Goal: Transaction & Acquisition: Purchase product/service

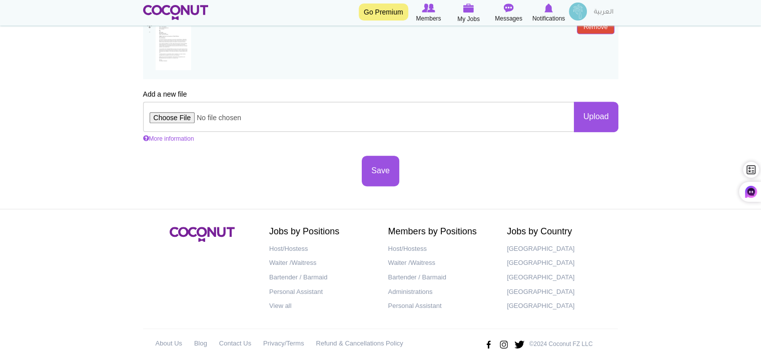
scroll to position [535, 0]
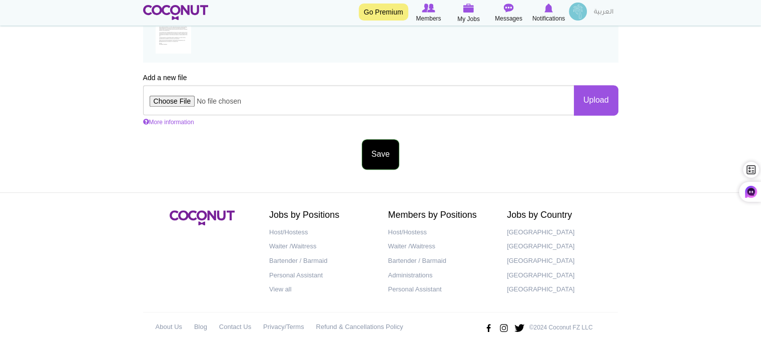
click at [376, 152] on button "Save" at bounding box center [380, 154] width 37 height 31
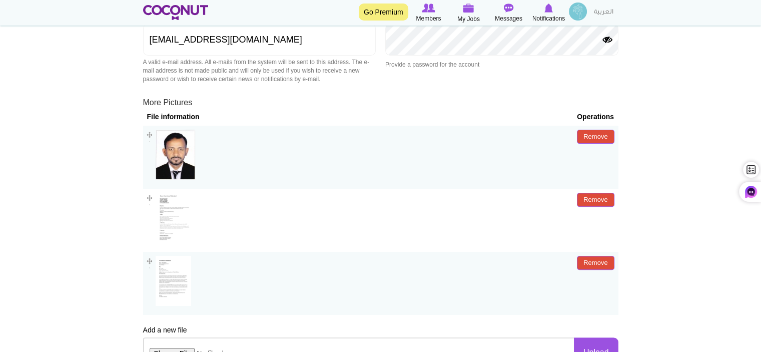
scroll to position [400, 0]
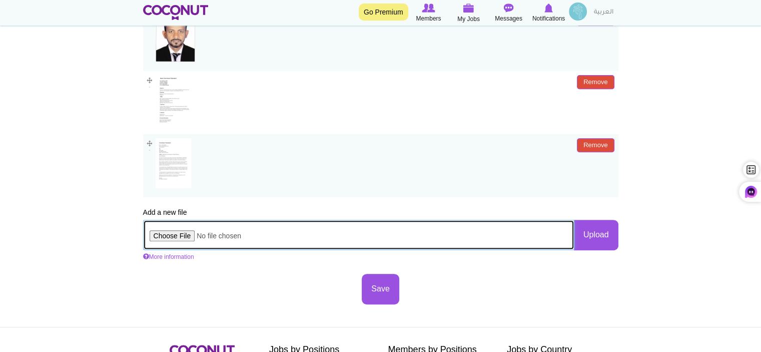
click at [170, 234] on input "file" at bounding box center [358, 235] width 431 height 30
type input "C:\fakepath\Passport of Liton kumar chakrabarti.jpeg"
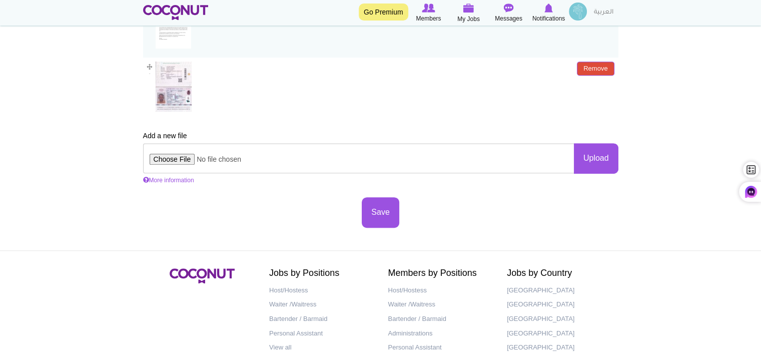
scroll to position [550, 0]
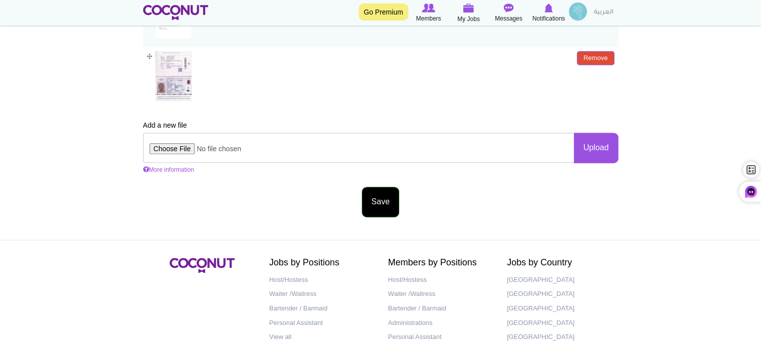
click at [379, 202] on button "Save" at bounding box center [380, 202] width 37 height 31
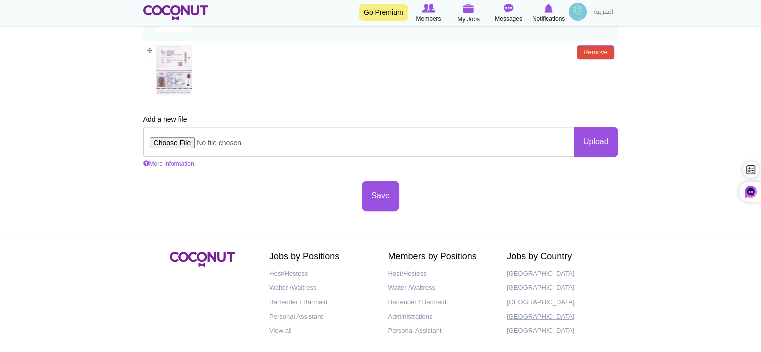
scroll to position [598, 0]
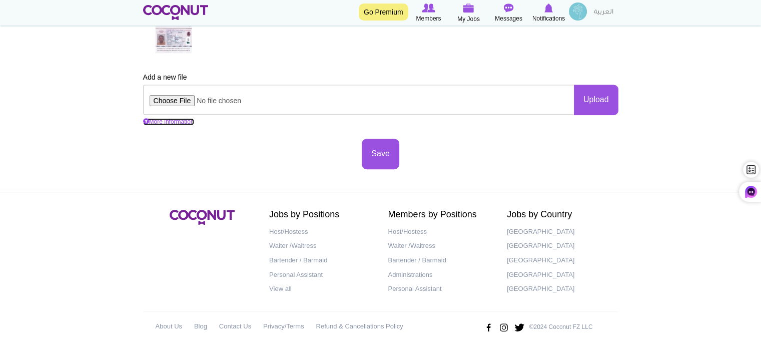
click at [168, 121] on link "More information" at bounding box center [168, 121] width 51 height 7
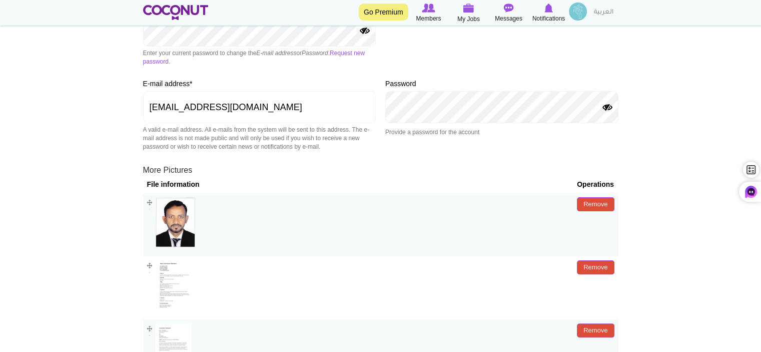
scroll to position [198, 0]
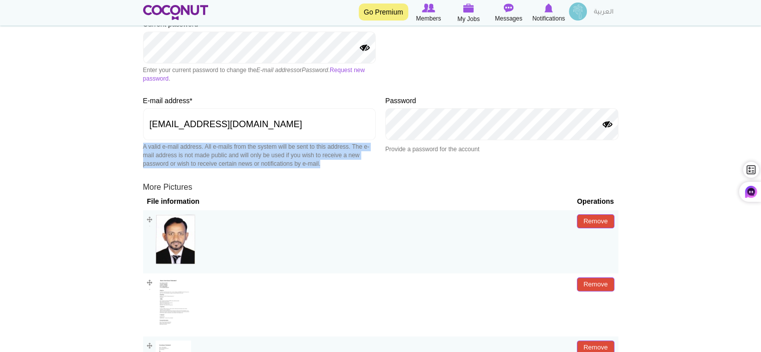
drag, startPoint x: 143, startPoint y: 147, endPoint x: 368, endPoint y: 172, distance: 225.9
click at [368, 172] on div "E-mail address * noton2007@gmail.com A valid e-mail address. All e-mails from t…" at bounding box center [259, 135] width 233 height 78
click at [363, 48] on button "Show Password" at bounding box center [365, 48] width 12 height 8
click at [363, 48] on button "Hide Password" at bounding box center [365, 48] width 12 height 8
copy div "A valid e-mail address. All e-mails from the system will be sent to this addres…"
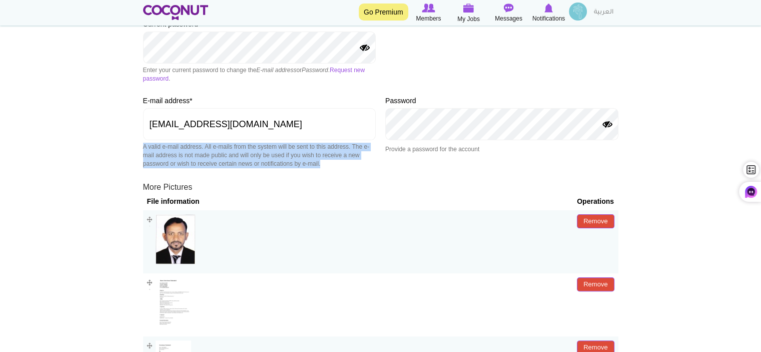
scroll to position [0, 0]
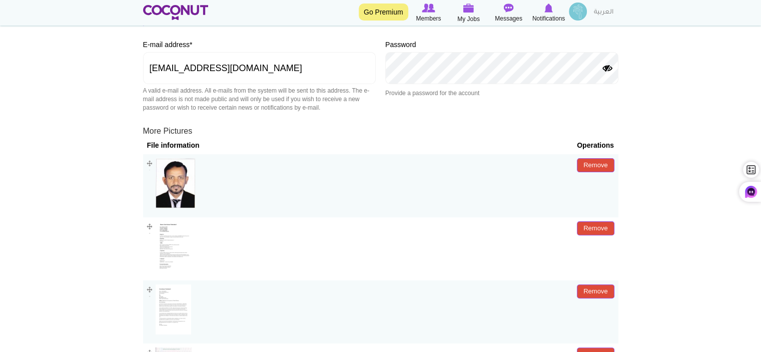
scroll to position [98, 0]
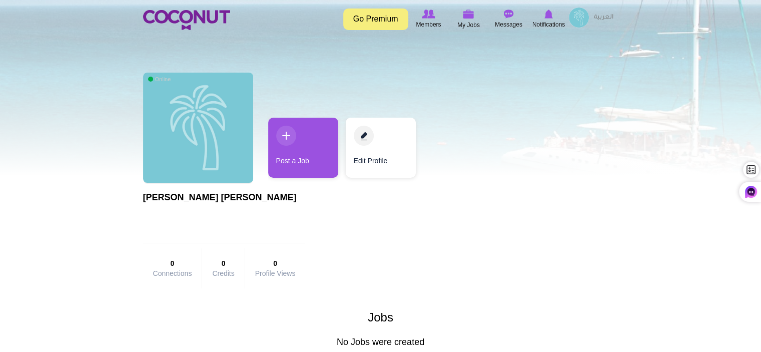
click at [578, 20] on img at bounding box center [579, 18] width 20 height 20
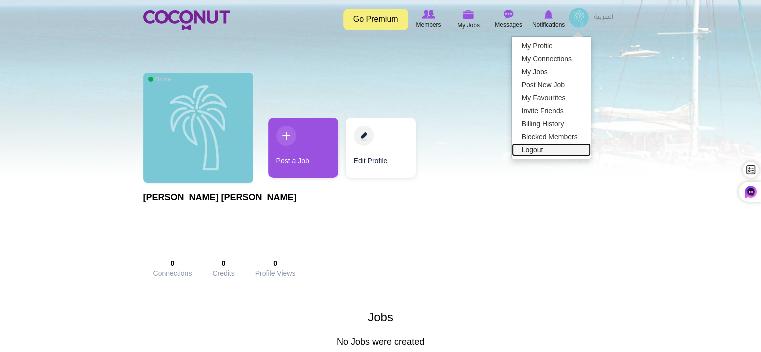
click at [533, 150] on link "Logout" at bounding box center [551, 149] width 79 height 13
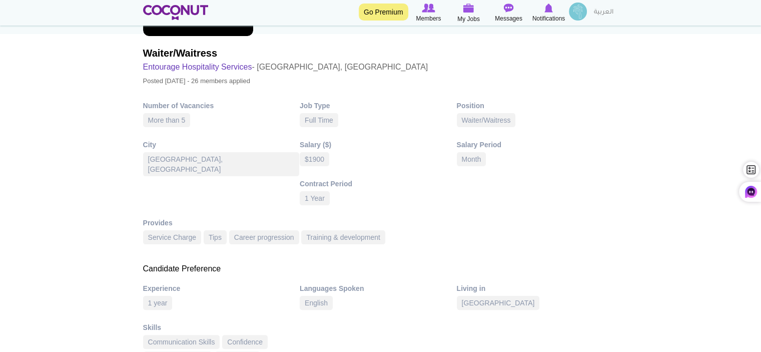
scroll to position [165, 0]
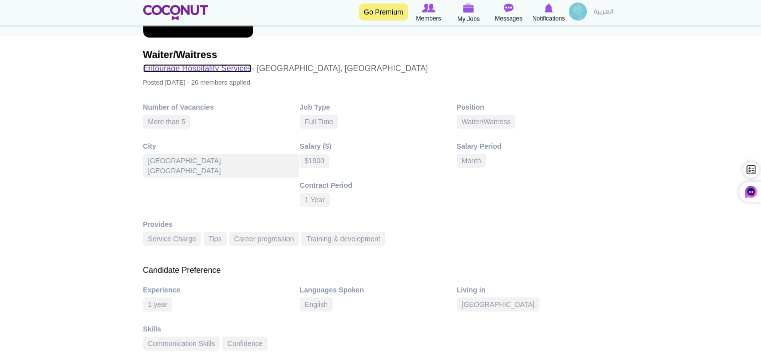
click at [185, 67] on link "Entourage Hospitality Services" at bounding box center [197, 68] width 109 height 9
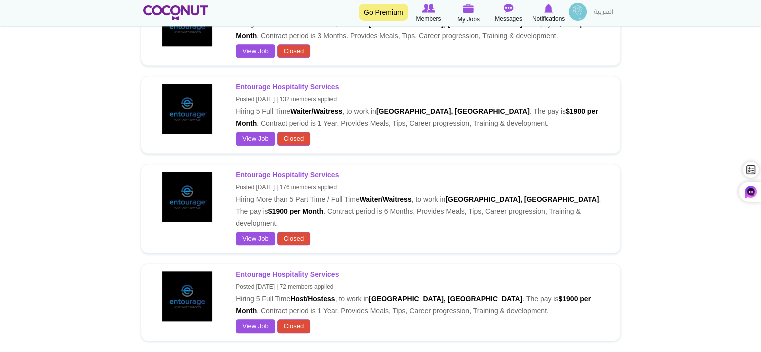
scroll to position [1201, 0]
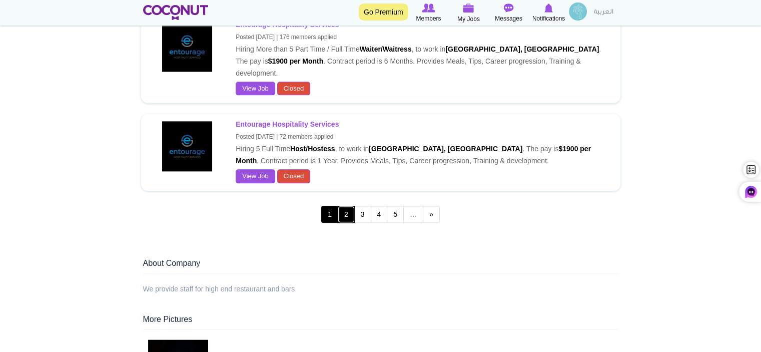
click at [345, 206] on link "2" at bounding box center [346, 214] width 17 height 17
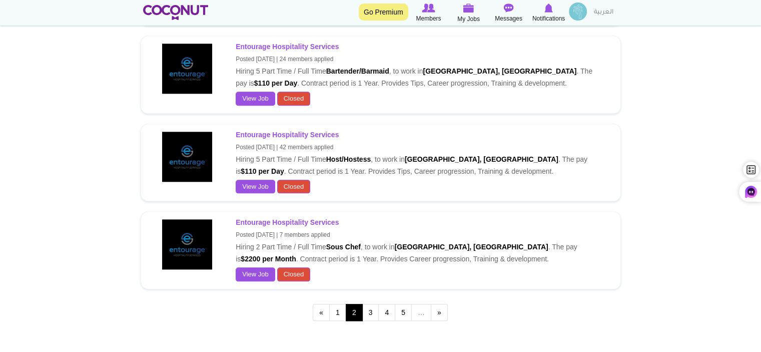
scroll to position [1101, 0]
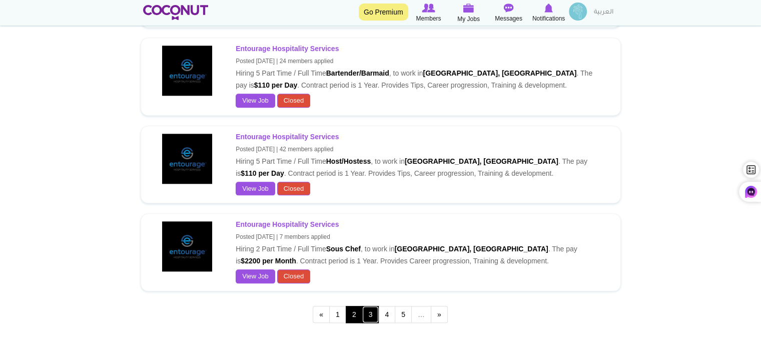
click at [372, 306] on link "3" at bounding box center [370, 314] width 17 height 17
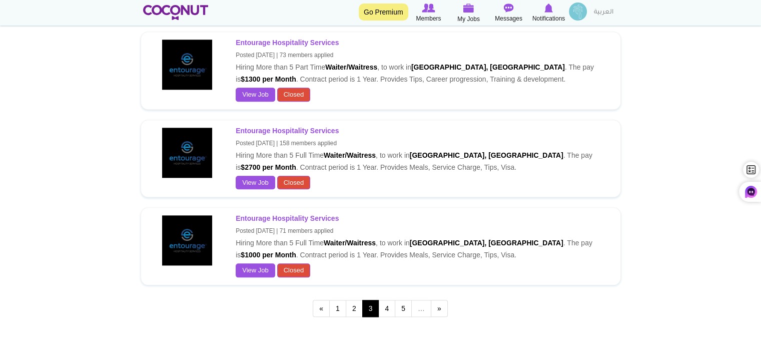
scroll to position [1101, 0]
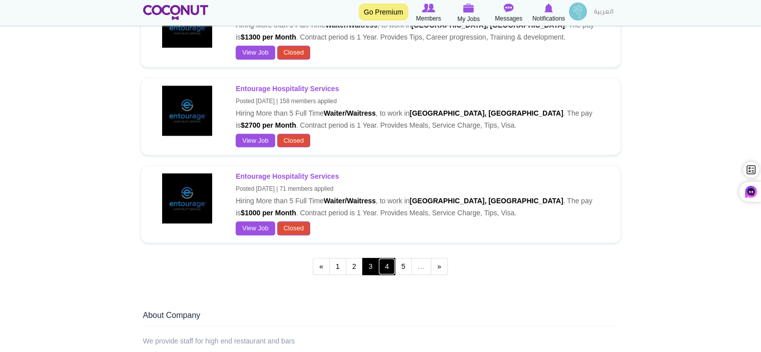
click at [388, 261] on link "4" at bounding box center [386, 266] width 17 height 17
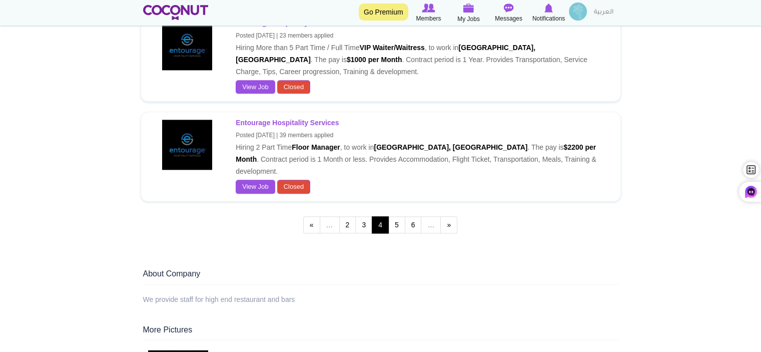
scroll to position [1201, 0]
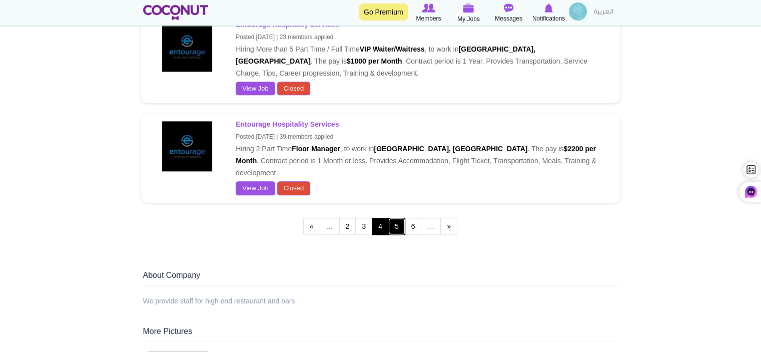
click at [395, 218] on link "5" at bounding box center [396, 226] width 17 height 17
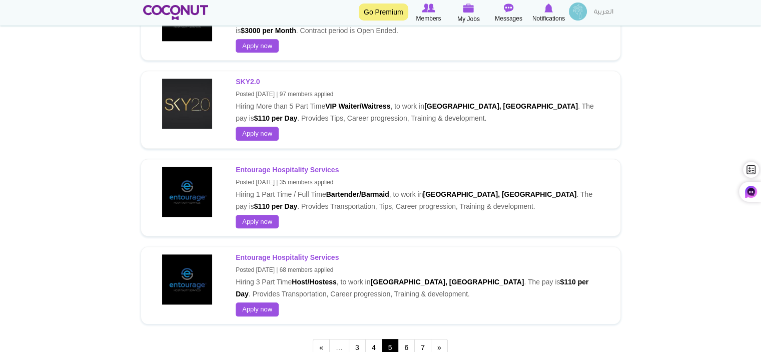
scroll to position [1050, 0]
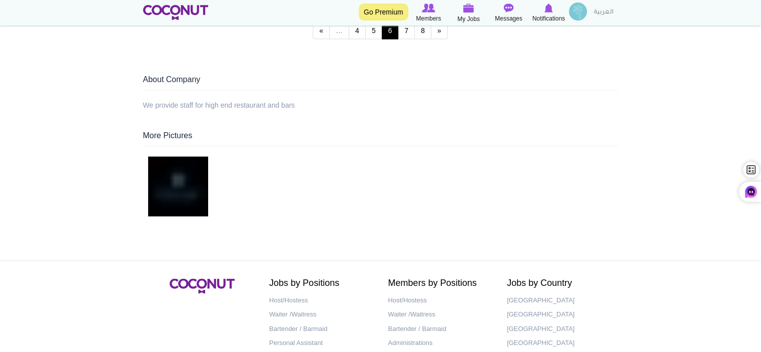
scroll to position [1151, 0]
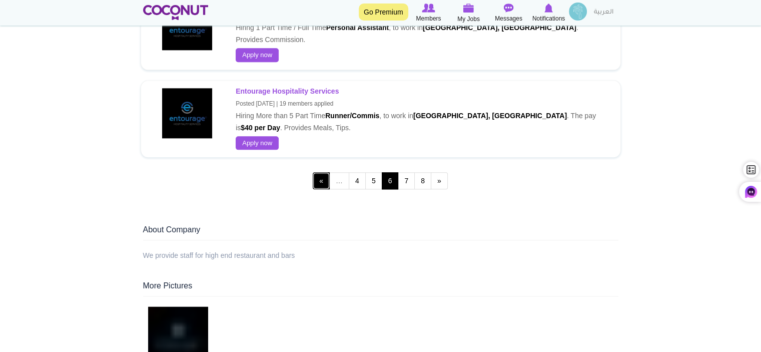
click at [322, 172] on link "‹ previous" at bounding box center [321, 180] width 17 height 17
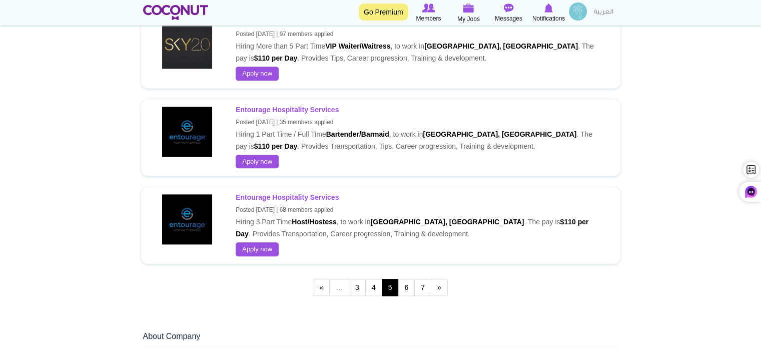
scroll to position [1251, 0]
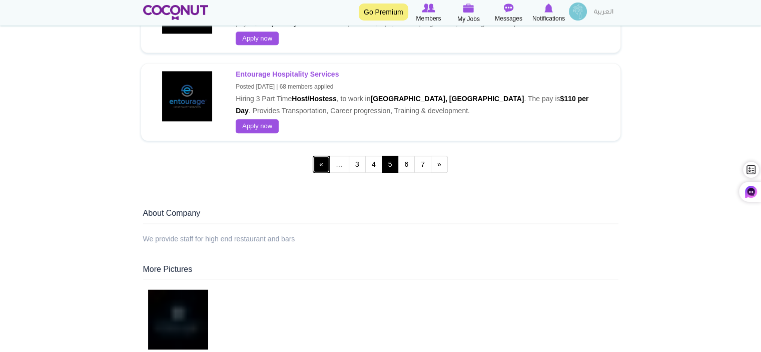
click at [322, 156] on link "‹ previous" at bounding box center [321, 164] width 17 height 17
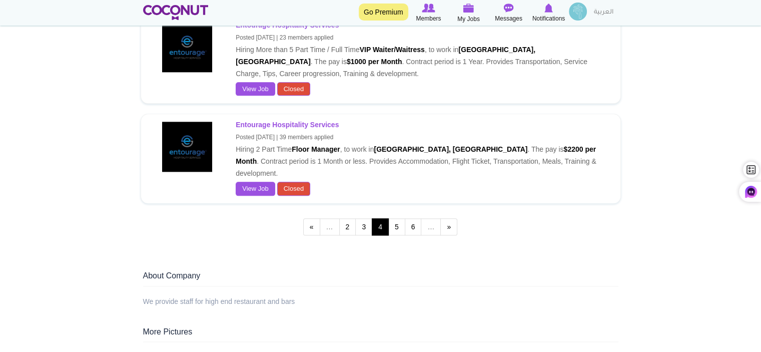
scroll to position [1201, 0]
click at [312, 218] on link "‹ previous" at bounding box center [311, 226] width 17 height 17
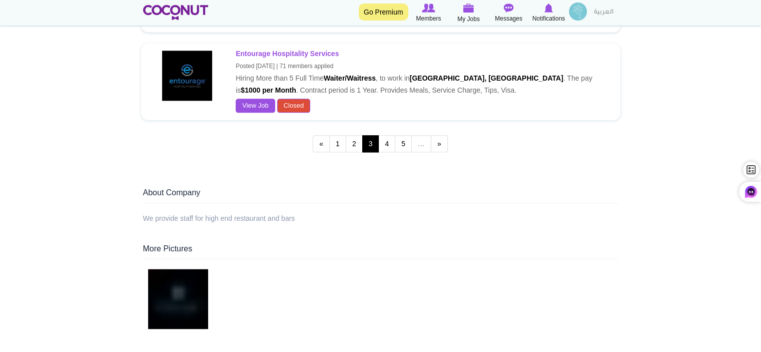
scroll to position [1199, 0]
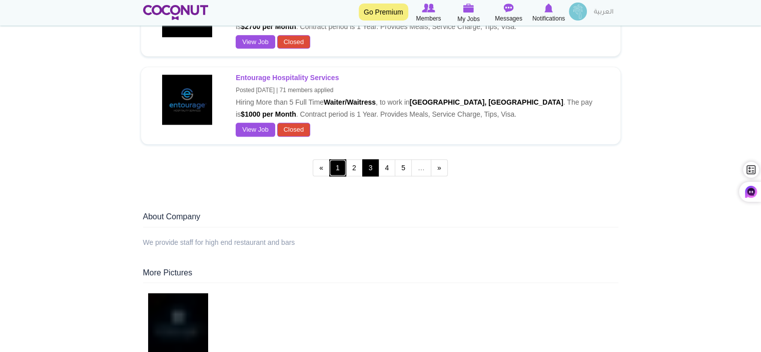
click at [337, 164] on link "1" at bounding box center [337, 167] width 17 height 17
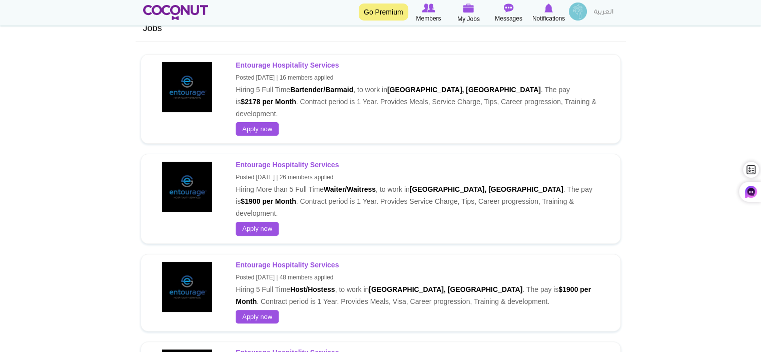
scroll to position [250, 0]
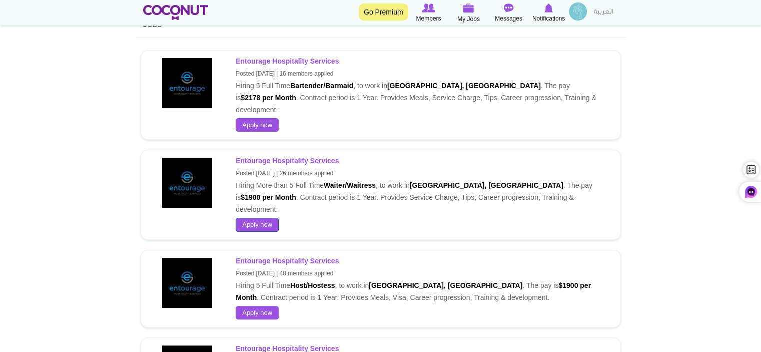
click at [256, 218] on link "Apply now" at bounding box center [257, 225] width 43 height 14
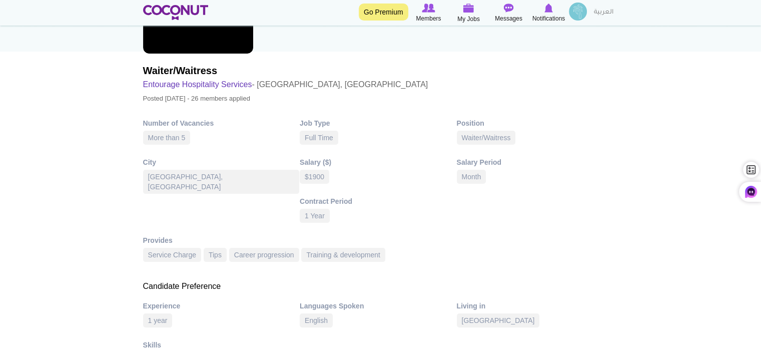
scroll to position [65, 0]
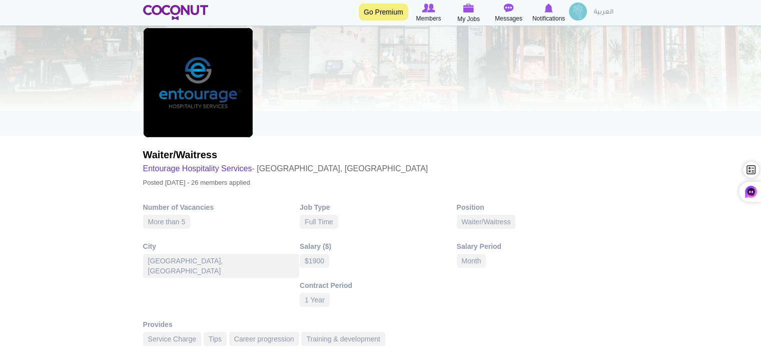
click at [198, 72] on img at bounding box center [198, 83] width 110 height 110
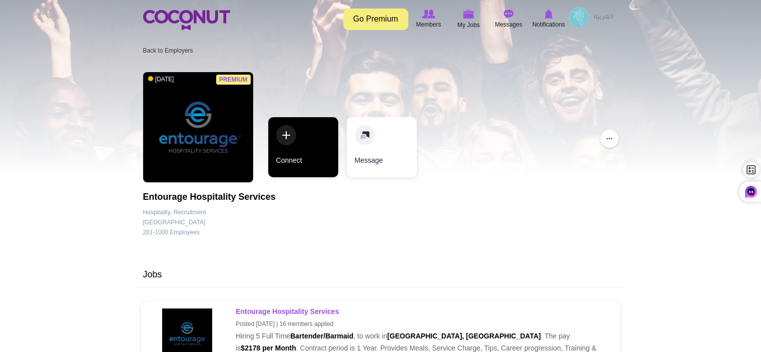
click at [283, 134] on link "Connect" at bounding box center [303, 147] width 70 height 60
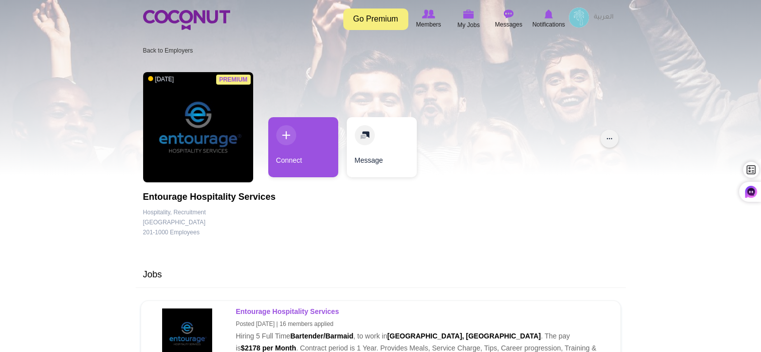
click at [609, 140] on button "..." at bounding box center [609, 139] width 18 height 18
click at [531, 161] on div "Premium [DATE] Entourage Hospitality Services Company Details Hospitality, Recr…" at bounding box center [380, 157] width 475 height 180
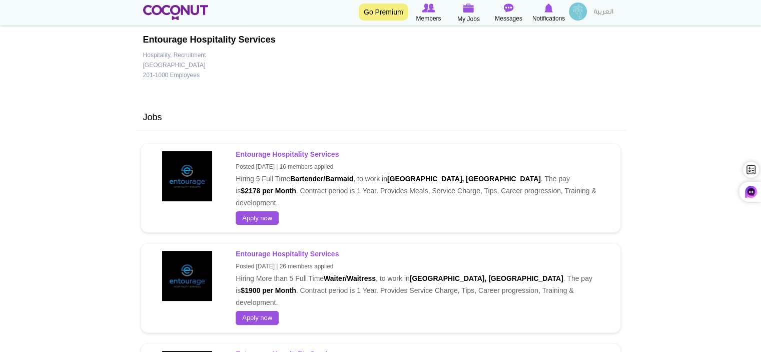
scroll to position [200, 0]
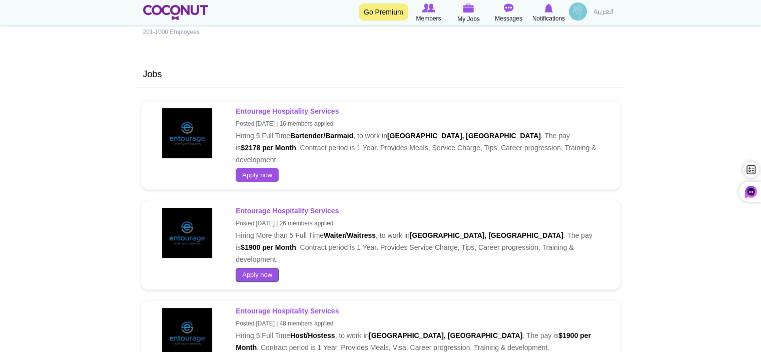
click at [255, 268] on link "Apply now" at bounding box center [257, 275] width 43 height 14
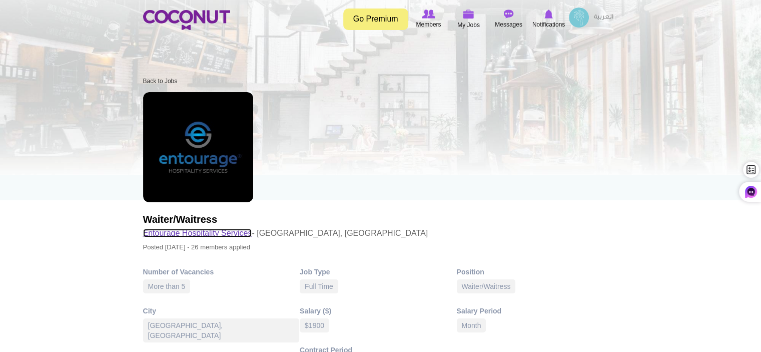
click at [229, 234] on link "Entourage Hospitality Services" at bounding box center [197, 233] width 109 height 9
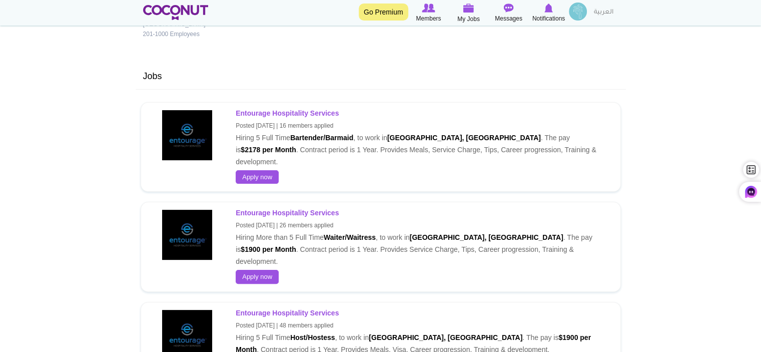
scroll to position [200, 0]
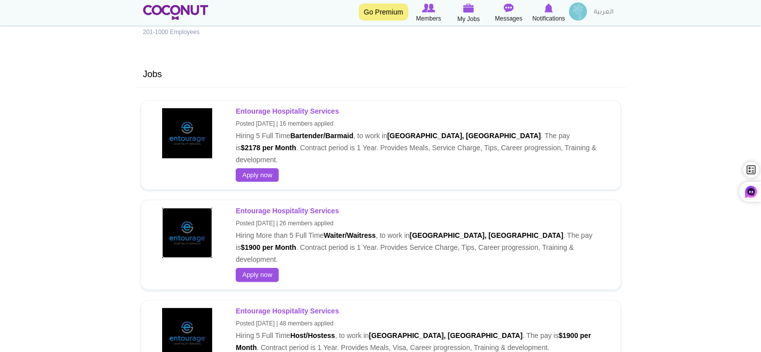
click at [188, 216] on img at bounding box center [187, 233] width 50 height 50
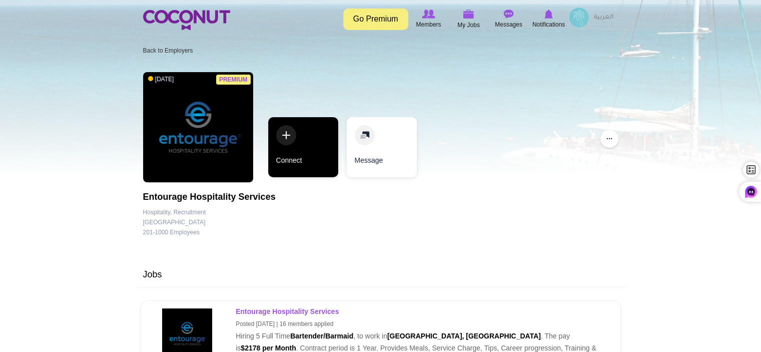
click at [287, 136] on link "Connect" at bounding box center [303, 147] width 70 height 60
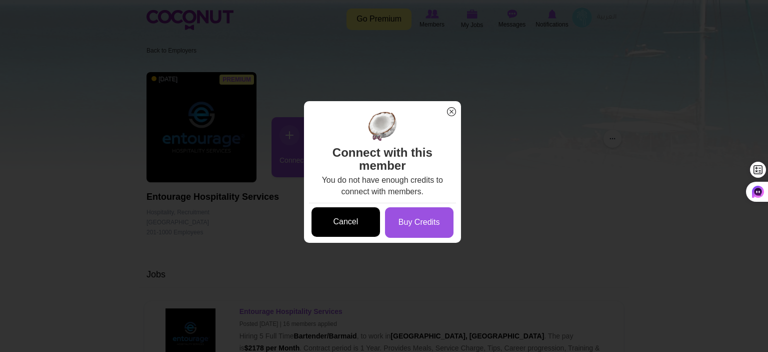
click at [348, 220] on link "Cancel" at bounding box center [346, 222] width 69 height 30
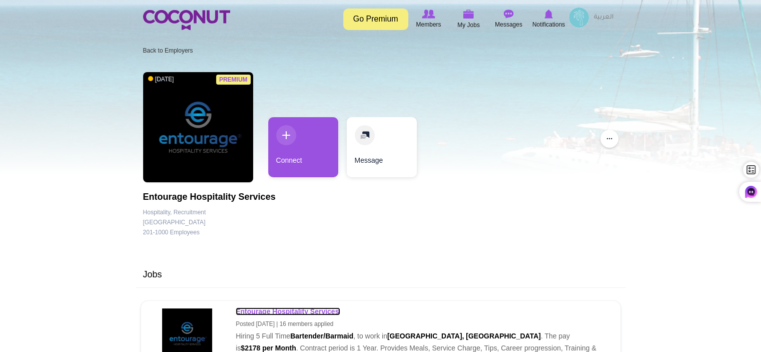
click at [294, 310] on strong "Entourage Hospitality Services" at bounding box center [287, 311] width 103 height 8
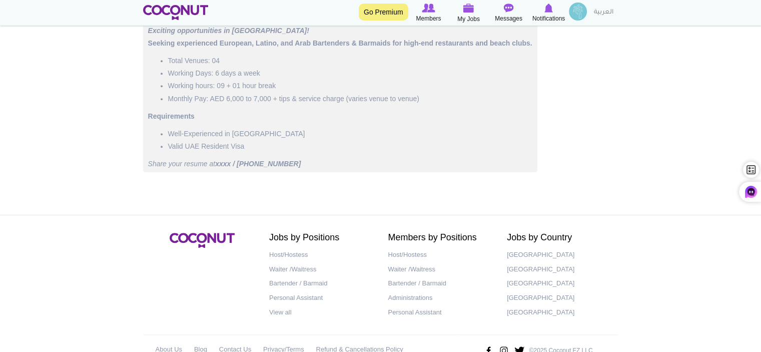
scroll to position [576, 0]
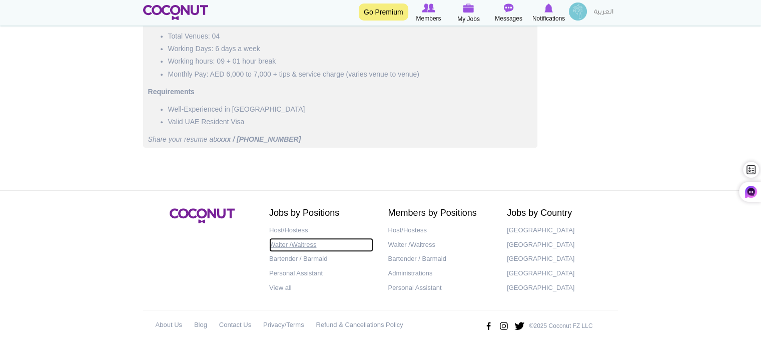
click at [283, 246] on link "Waiter /Waitress" at bounding box center [321, 245] width 104 height 15
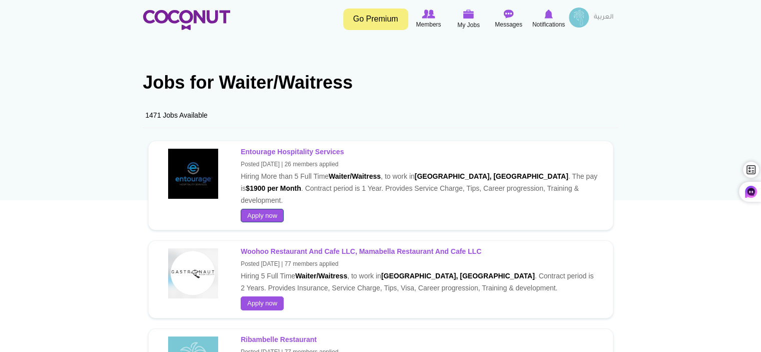
click at [264, 209] on link "Apply now" at bounding box center [262, 216] width 43 height 14
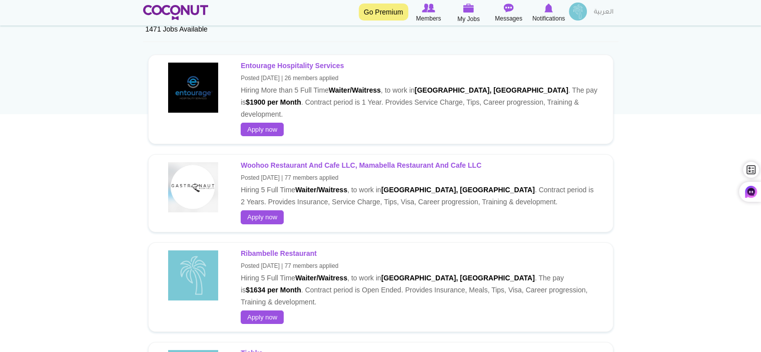
scroll to position [200, 0]
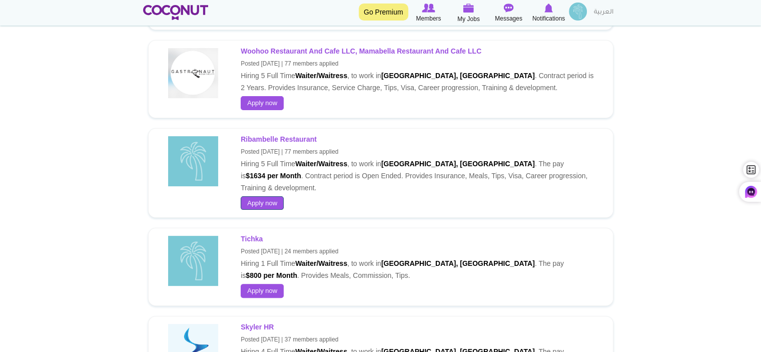
click at [264, 196] on link "Apply now" at bounding box center [262, 203] width 43 height 14
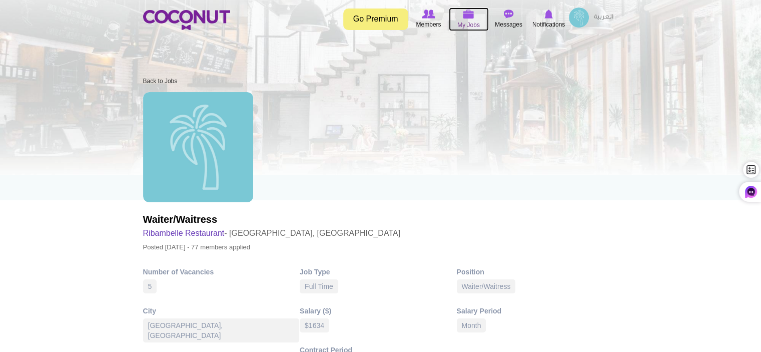
click at [464, 22] on span "My Jobs" at bounding box center [468, 25] width 23 height 10
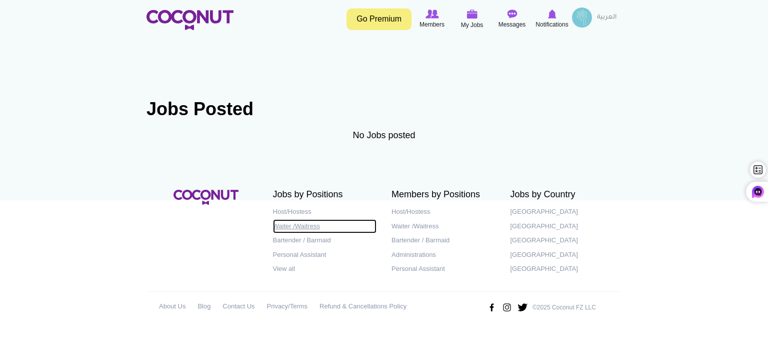
click at [296, 226] on link "Waiter /Waitress" at bounding box center [325, 226] width 104 height 15
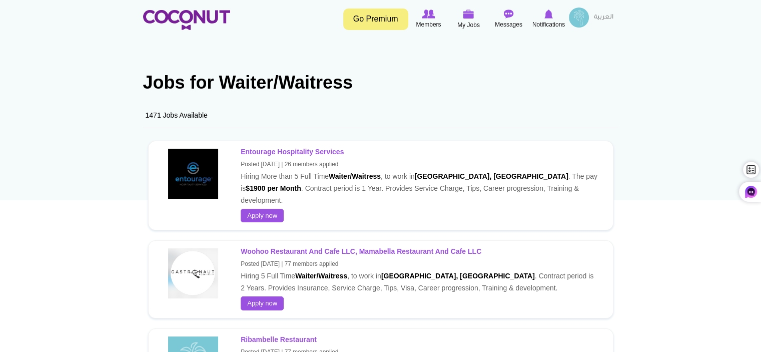
click at [580, 21] on img at bounding box center [579, 18] width 20 height 20
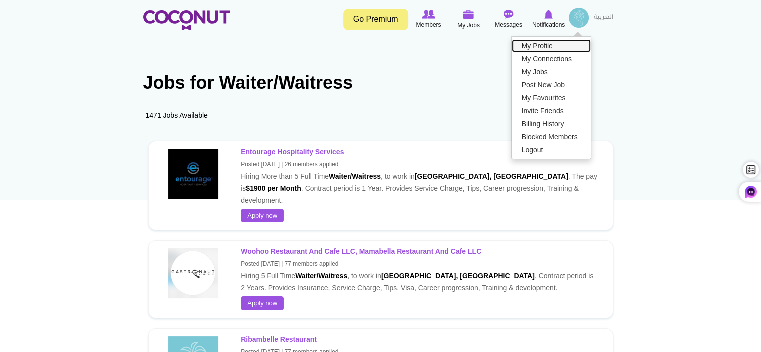
click at [538, 43] on link "My Profile" at bounding box center [551, 45] width 79 height 13
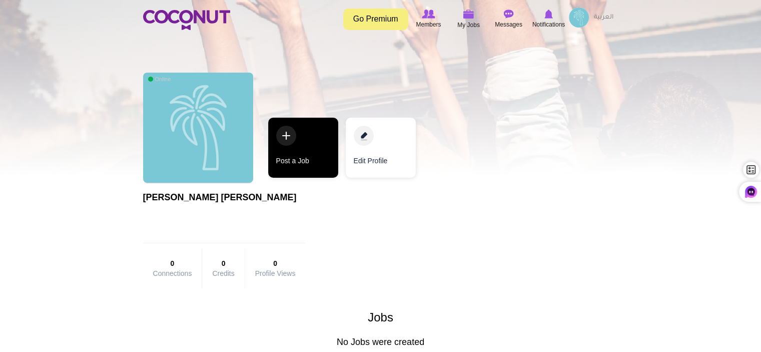
click at [282, 137] on link "Post a Job" at bounding box center [303, 148] width 70 height 60
click at [297, 160] on link "Post a Job" at bounding box center [303, 148] width 70 height 60
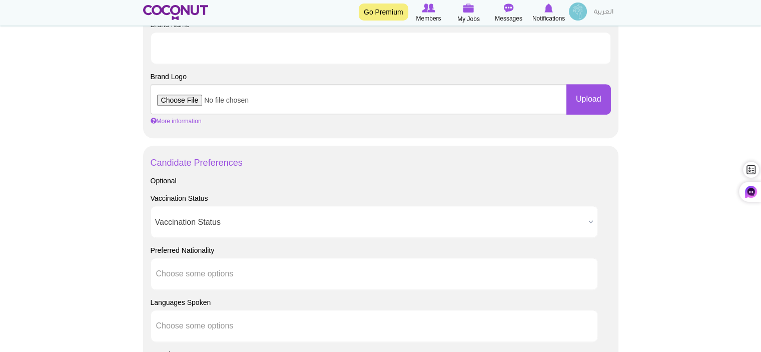
scroll to position [650, 0]
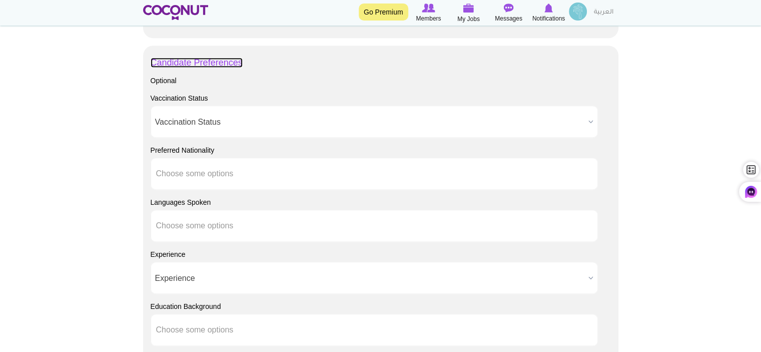
click at [214, 62] on link "Candidate Preferences" at bounding box center [197, 63] width 92 height 10
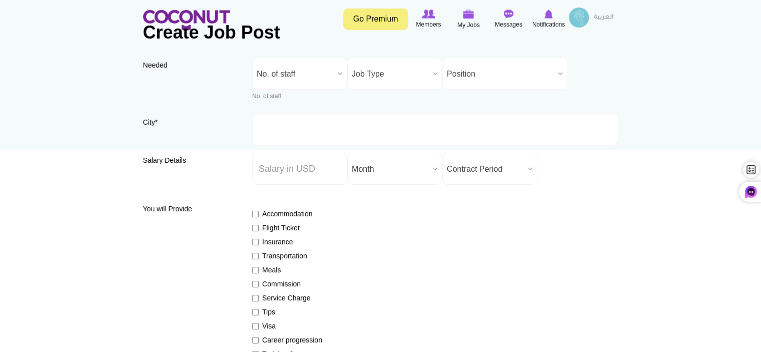
scroll to position [0, 0]
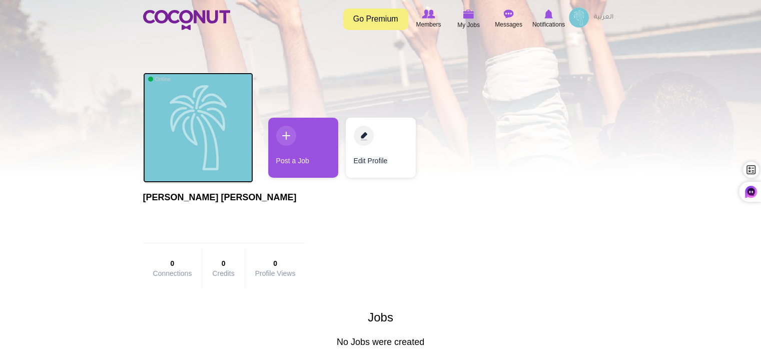
click at [207, 128] on img at bounding box center [198, 128] width 110 height 110
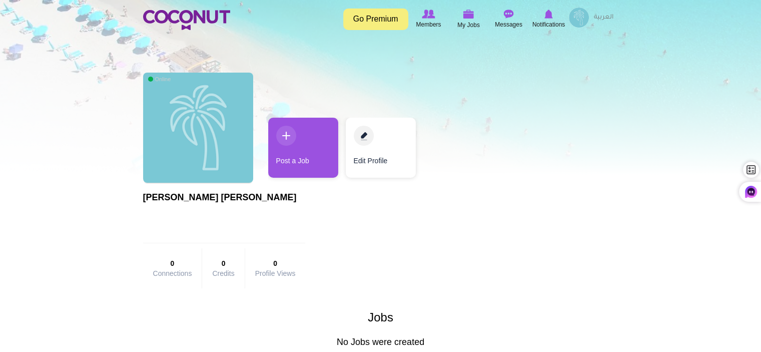
click at [581, 19] on img at bounding box center [579, 18] width 20 height 20
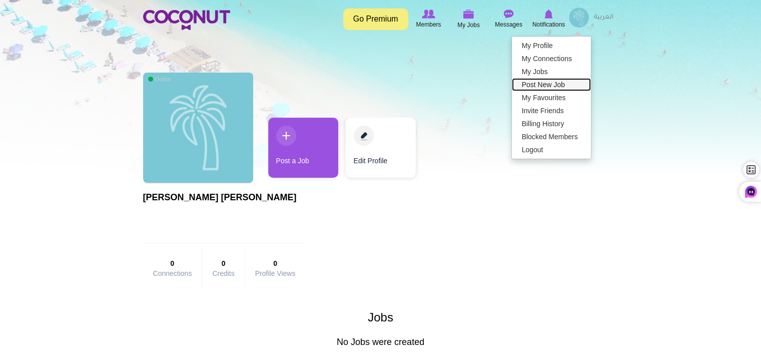
click at [539, 81] on link "Post New Job" at bounding box center [551, 84] width 79 height 13
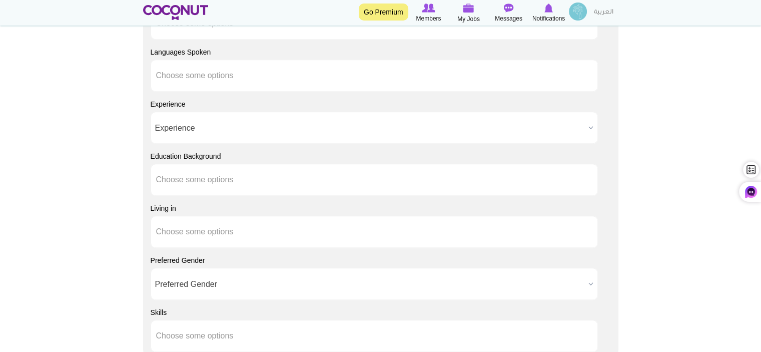
scroll to position [1000, 0]
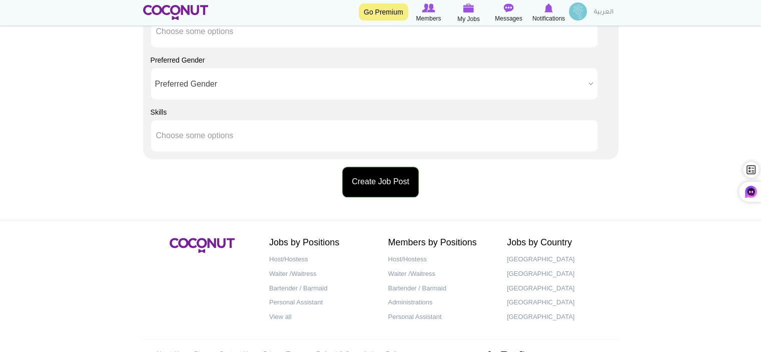
click at [397, 184] on button "Create Job Post" at bounding box center [380, 182] width 77 height 31
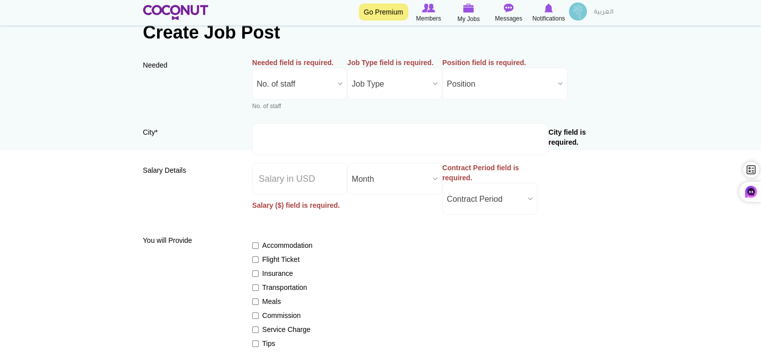
scroll to position [0, 0]
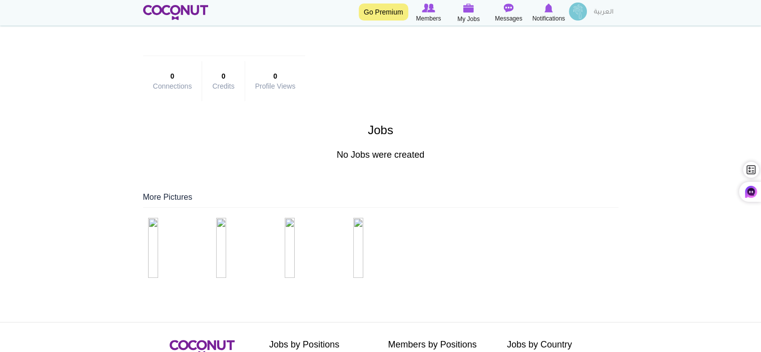
scroll to position [100, 0]
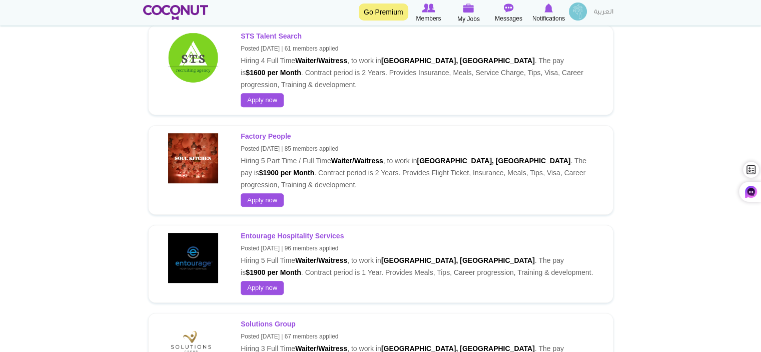
scroll to position [600, 0]
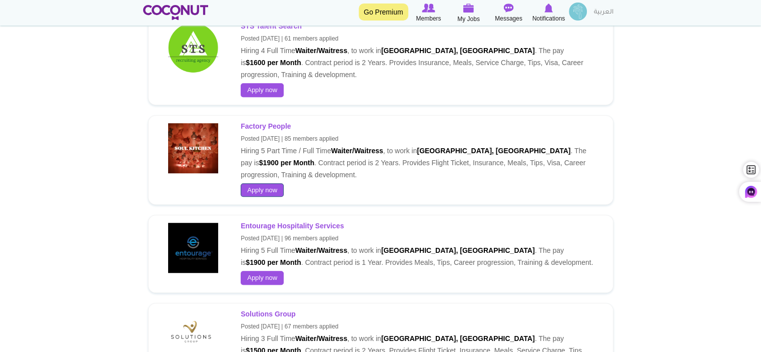
click at [262, 183] on link "Apply now" at bounding box center [262, 190] width 43 height 14
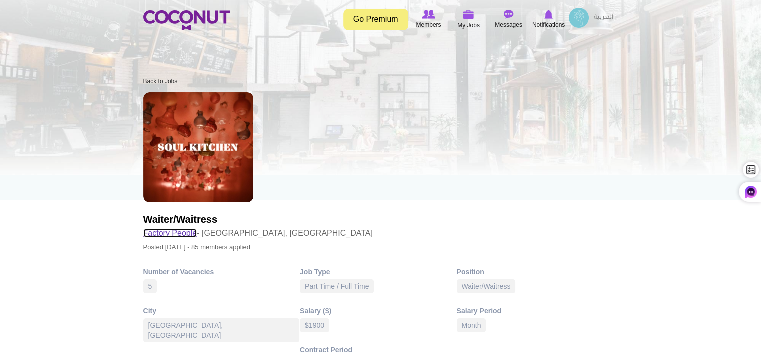
click at [163, 233] on link "Factory People" at bounding box center [170, 233] width 54 height 9
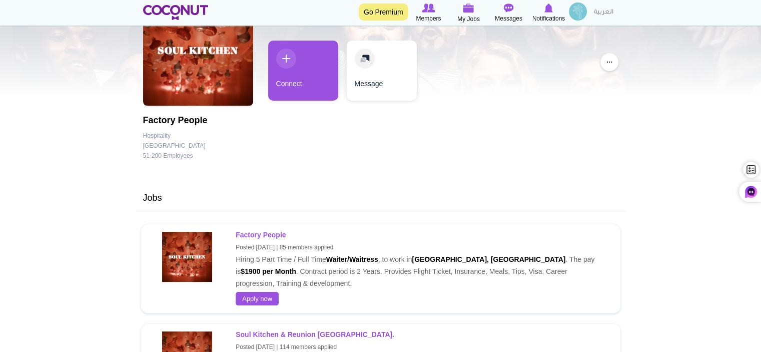
scroll to position [200, 0]
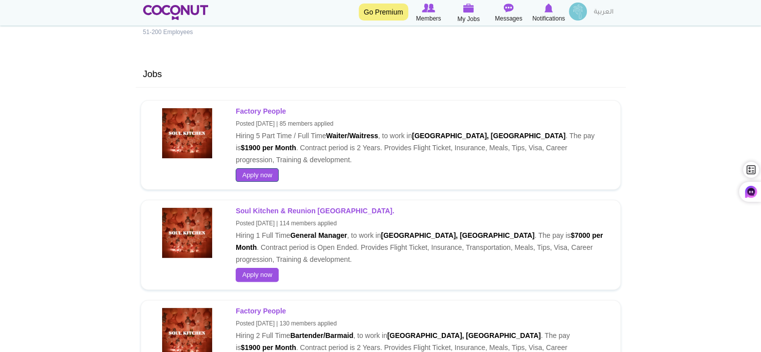
click at [259, 172] on link "Apply now" at bounding box center [257, 175] width 43 height 14
click at [258, 177] on link "Apply now" at bounding box center [257, 175] width 43 height 14
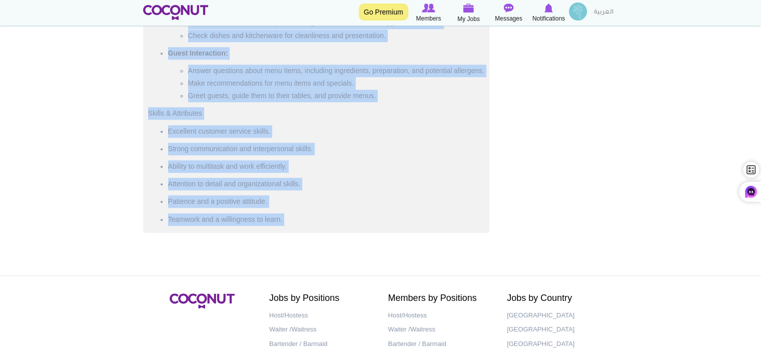
scroll to position [955, 0]
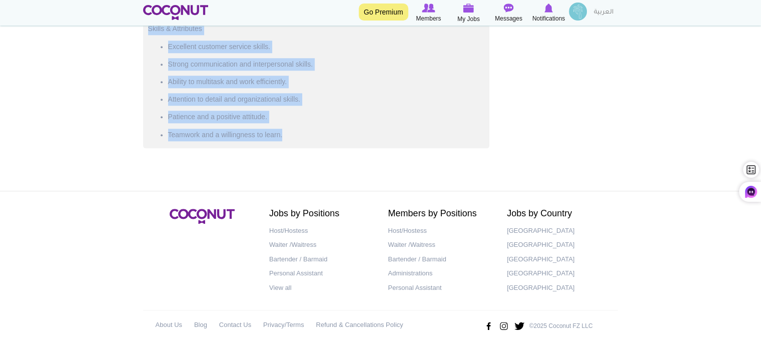
drag, startPoint x: 146, startPoint y: 119, endPoint x: 302, endPoint y: 142, distance: 157.8
copy div "Waiter/Waitress Factory People - Dubai, United Arab Emirates Posted 1 week ago …"
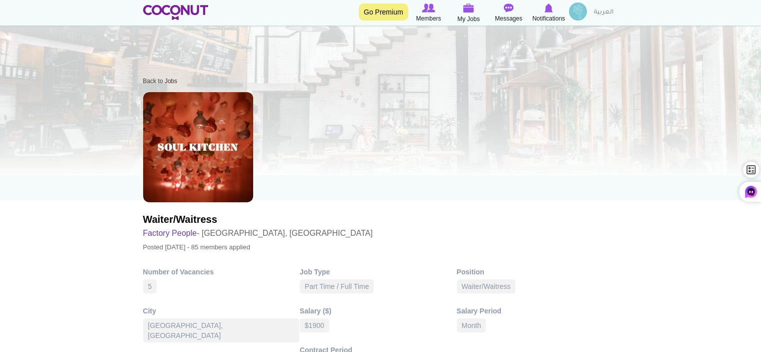
scroll to position [0, 0]
